Goal: Information Seeking & Learning: Learn about a topic

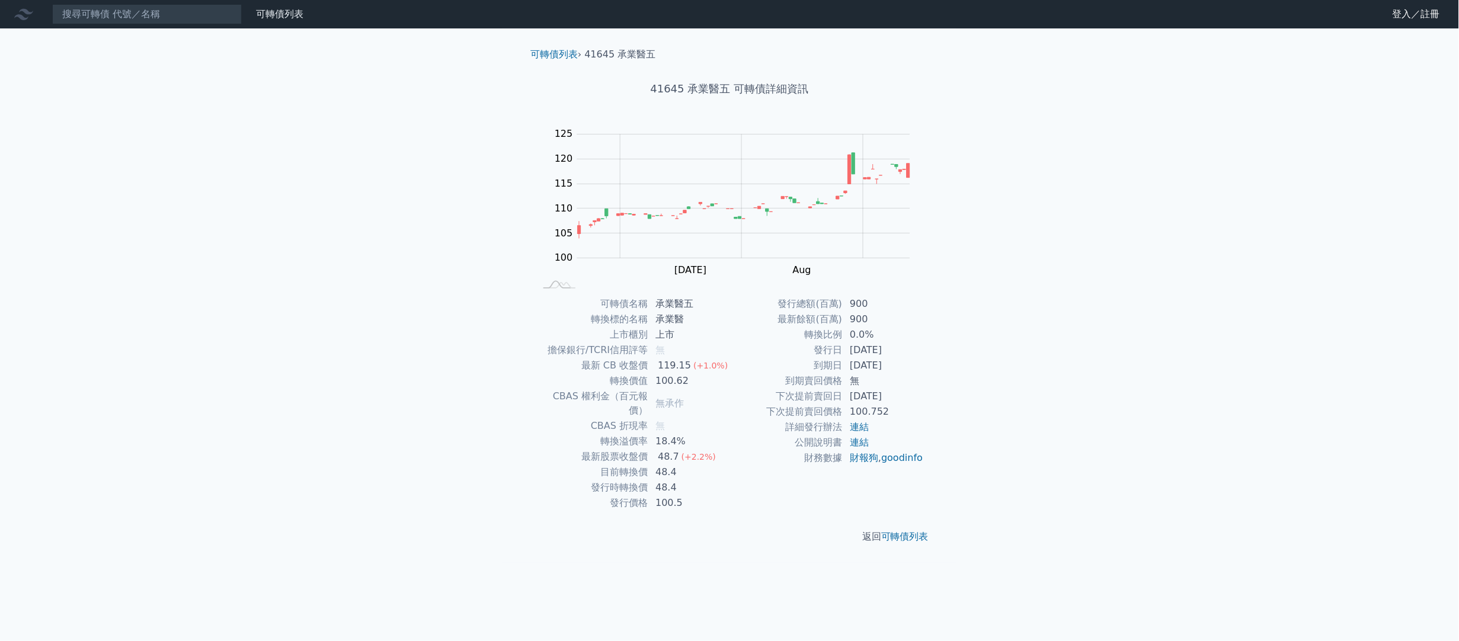
click at [42, 321] on div "可轉債列表 財務數據 可轉債列表 財務數據 登入／註冊 登入／註冊 可轉債列表 › 41645 承業醫五 41645 承業醫五 可轉債詳細資訊 Zoom Ou…" at bounding box center [729, 320] width 1459 height 641
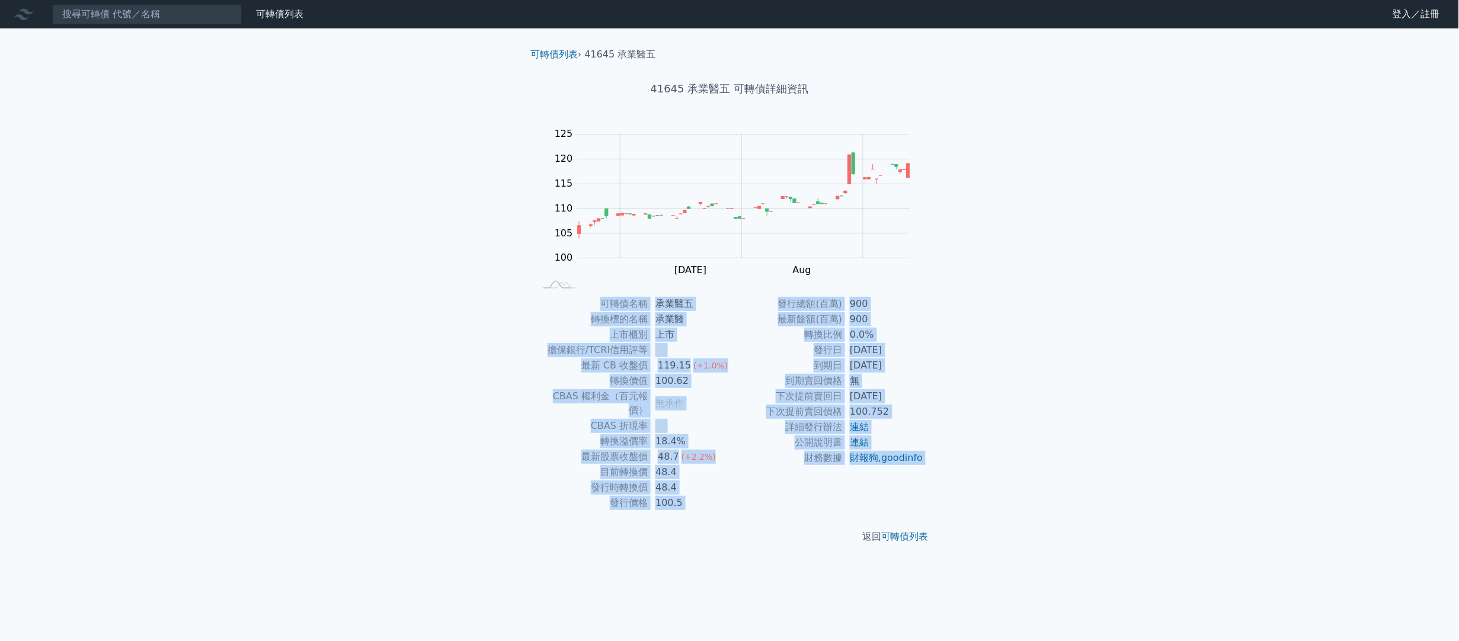
drag, startPoint x: 604, startPoint y: 299, endPoint x: 717, endPoint y: 498, distance: 229.2
click at [717, 498] on div "可轉債列表 › 41645 承業醫五 41645 承業醫五 可轉債詳細資訊 Zoom Out 100 90 95 100 105 110 115 120 12…" at bounding box center [729, 295] width 417 height 534
click at [647, 530] on p "返回 可轉債列表" at bounding box center [729, 537] width 417 height 14
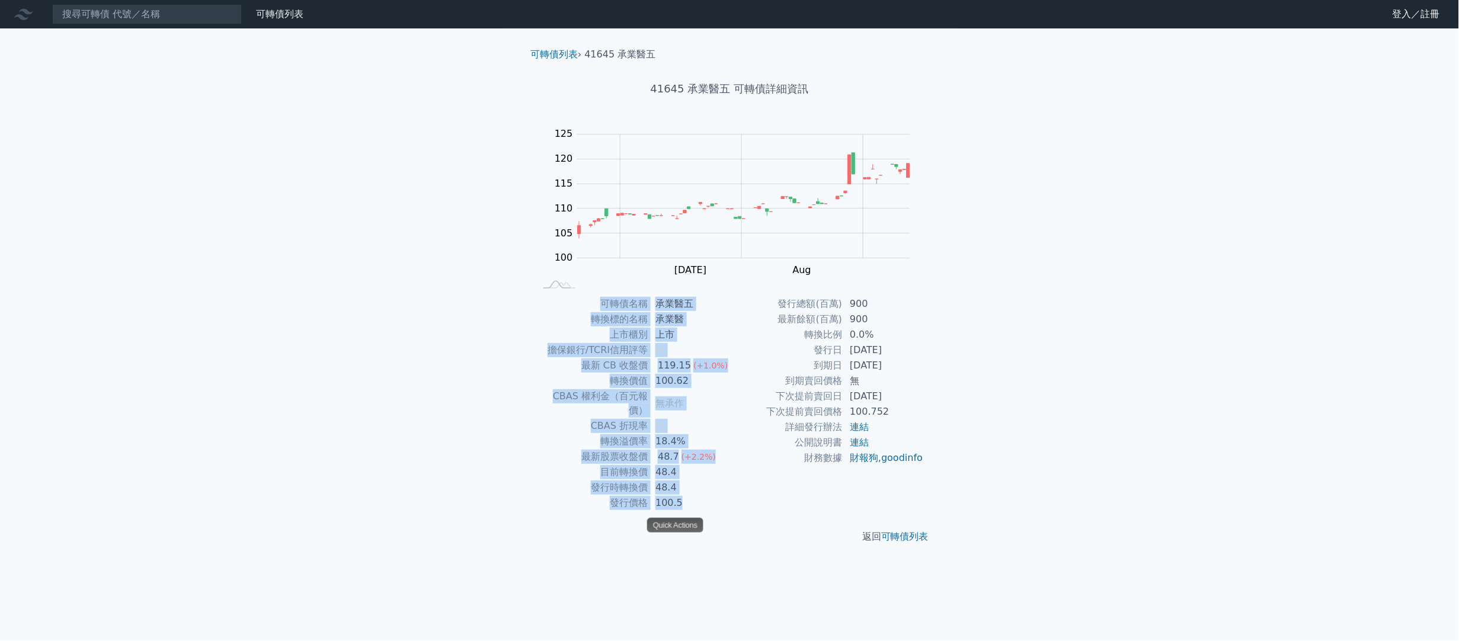
drag, startPoint x: 688, startPoint y: 496, endPoint x: 597, endPoint y: 309, distance: 207.7
click at [597, 309] on tbody "可轉債名稱 承業醫五 轉換標的名稱 承業醫 上市櫃別 上市 擔保銀行/TCRI信用評等 無 最新 CB 收盤價 119.15 (+1.0%) 轉換價值 100…" at bounding box center [632, 403] width 194 height 214
copy tbody "可轉債名稱 承業醫五 轉換標的名稱 承業醫 上市櫃別 上市 擔保銀行/TCRI信用評等 無 最新 CB 收盤價 119.15 (+1.0%) 轉換價值 100…"
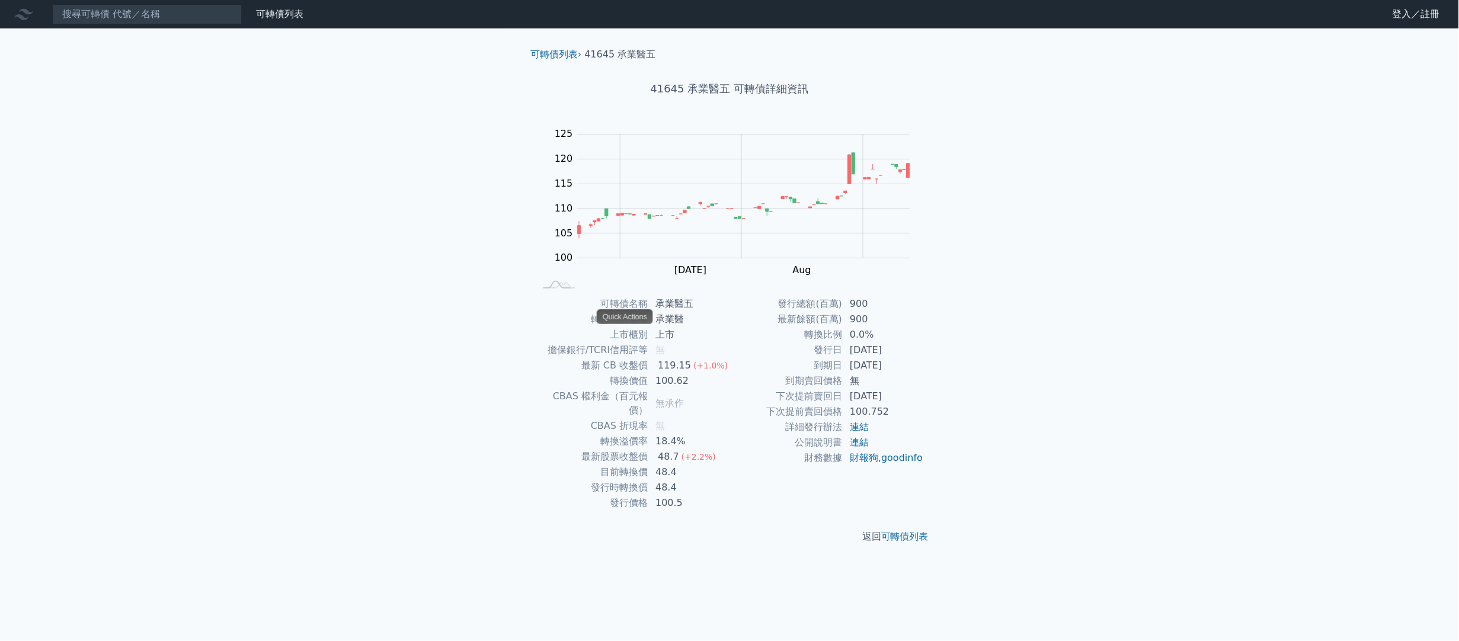
drag, startPoint x: 251, startPoint y: 355, endPoint x: 270, endPoint y: 354, distance: 19.0
click at [251, 355] on div "可轉債列表 財務數據 可轉債列表 財務數據 登入／註冊 登入／註冊 可轉債列表 › 41645 承業醫五 41645 承業醫五 可轉債詳細資訊 Zoom Ou…" at bounding box center [729, 320] width 1459 height 641
click at [779, 300] on td "發行總額(百萬)" at bounding box center [785, 303] width 113 height 15
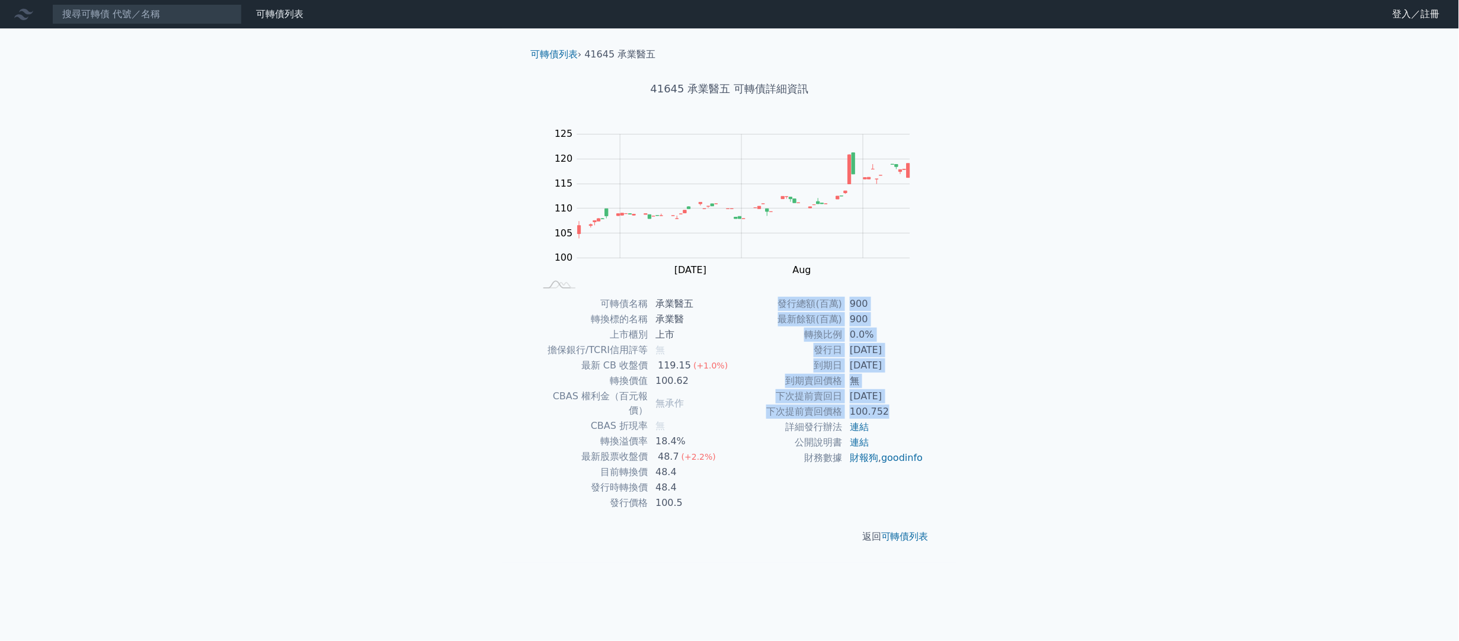
drag, startPoint x: 781, startPoint y: 302, endPoint x: 917, endPoint y: 412, distance: 174.3
click at [917, 412] on tbody "發行總額(百萬) 900 最新餘額(百萬) 900 轉換比例 0.0% 發行日 [DATE] 到期日 [DATE] 到期賣回價格 無 下次提前賣回日 [DAT…" at bounding box center [826, 380] width 194 height 169
copy tbody "發行總額(百萬) 900 最新餘額(百萬) 900 轉換比例 0.0% 發行日 [DATE] 到期日 [DATE] 到期賣回價格 無 下次提前賣回日 [DAT…"
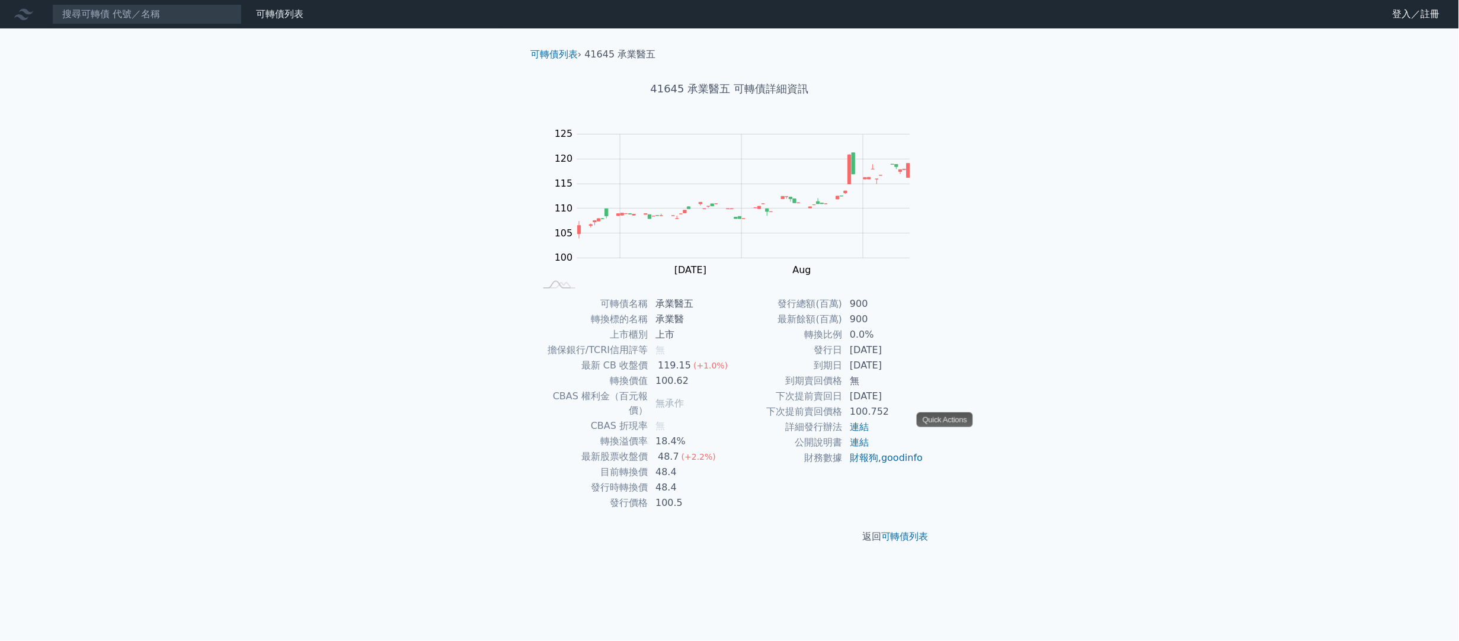
click at [240, 351] on div "可轉債列表 財務數據 可轉債列表 財務數據 登入／註冊 登入／註冊 可轉債列表 › 41645 承業醫五 41645 承業醫五 可轉債詳細資訊 Zoom Ou…" at bounding box center [729, 320] width 1459 height 641
